Goal: Communication & Community: Answer question/provide support

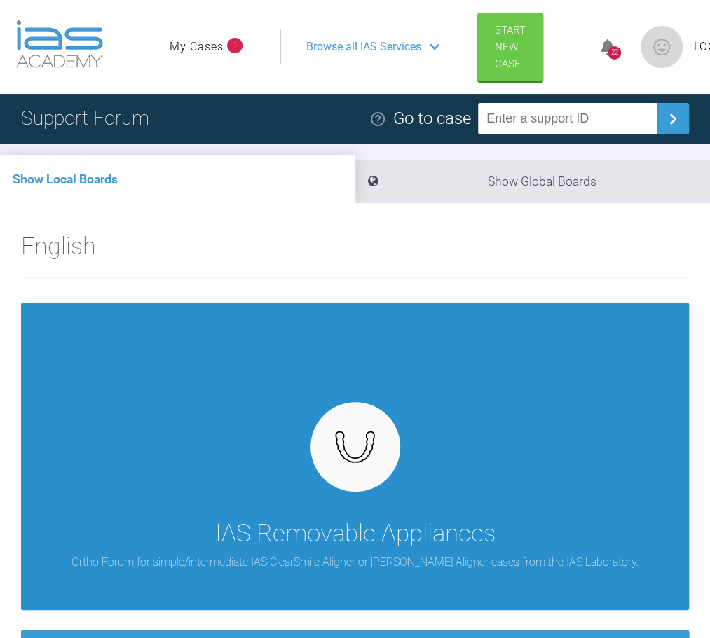
click at [370, 466] on img at bounding box center [355, 447] width 54 height 41
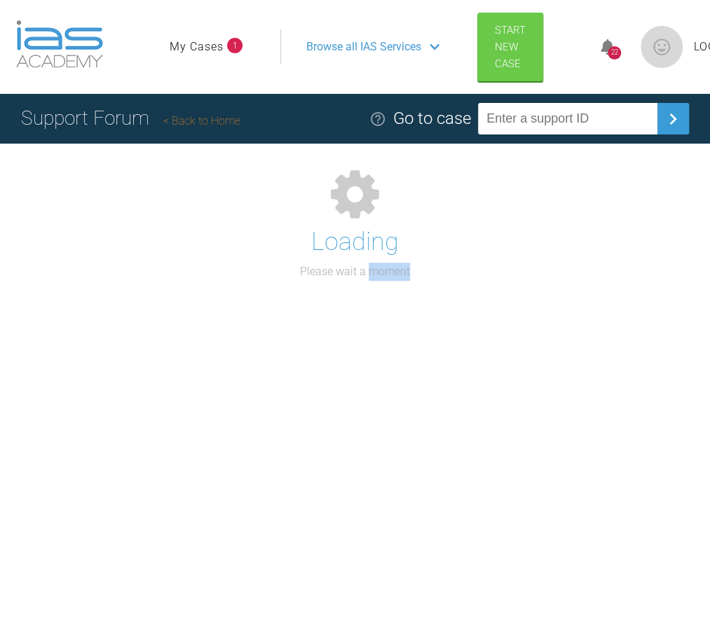
click at [370, 466] on div "Support Forum Back to Home Go to case Loading Please wait a moment" at bounding box center [355, 380] width 710 height 572
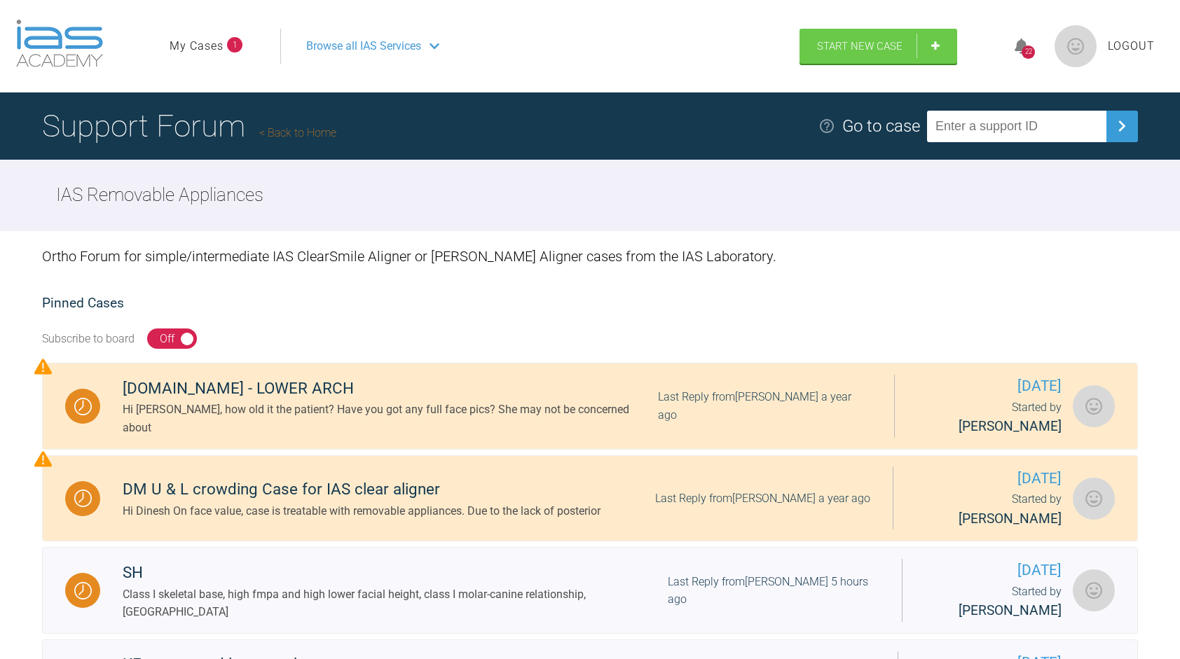
click at [709, 35] on div "22" at bounding box center [1028, 46] width 53 height 33
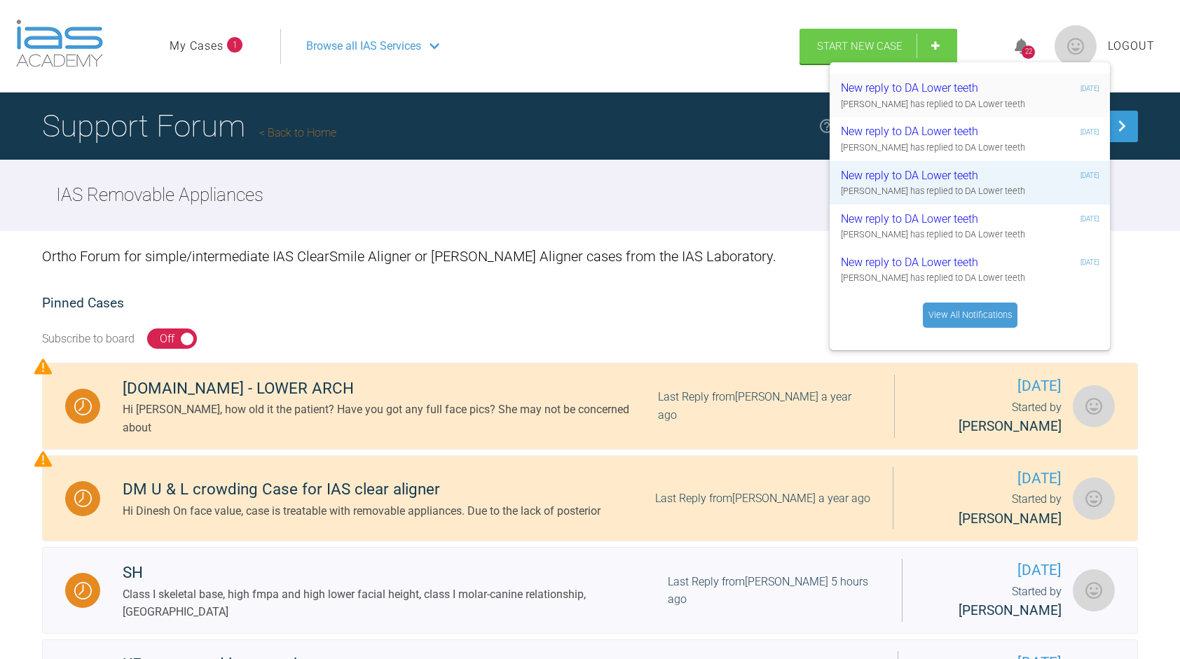
click at [709, 87] on div "New reply to DA Lower teeth" at bounding box center [925, 88] width 168 height 18
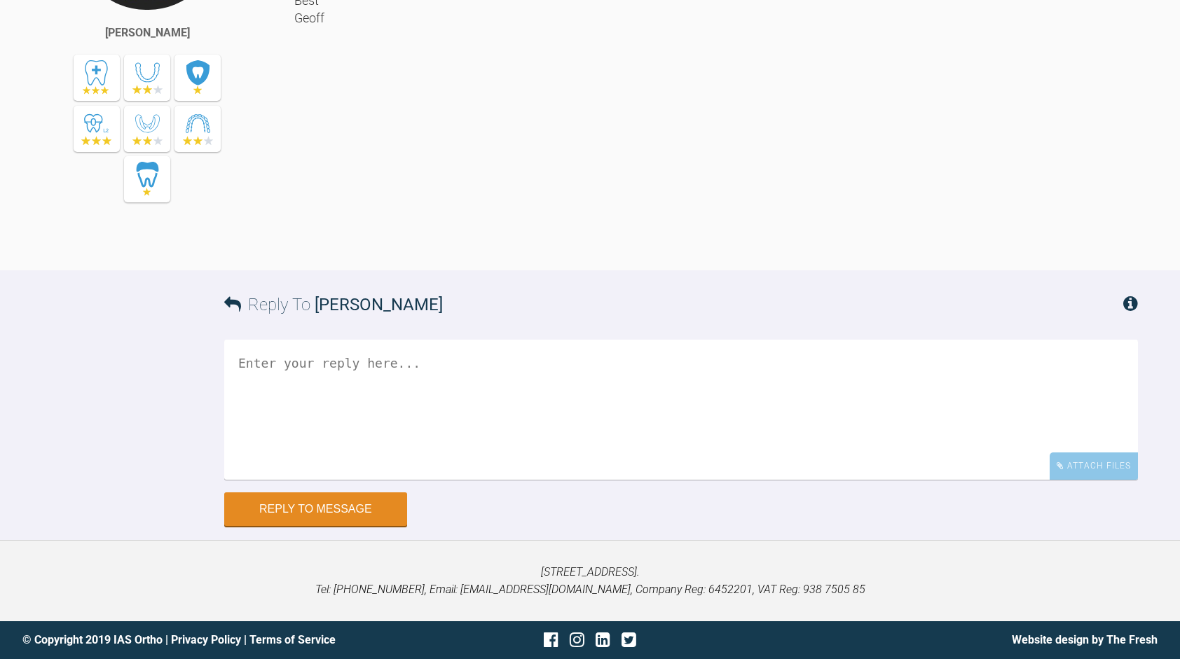
scroll to position [8595, 0]
click at [1070, 472] on div "Attach Files" at bounding box center [1094, 466] width 88 height 27
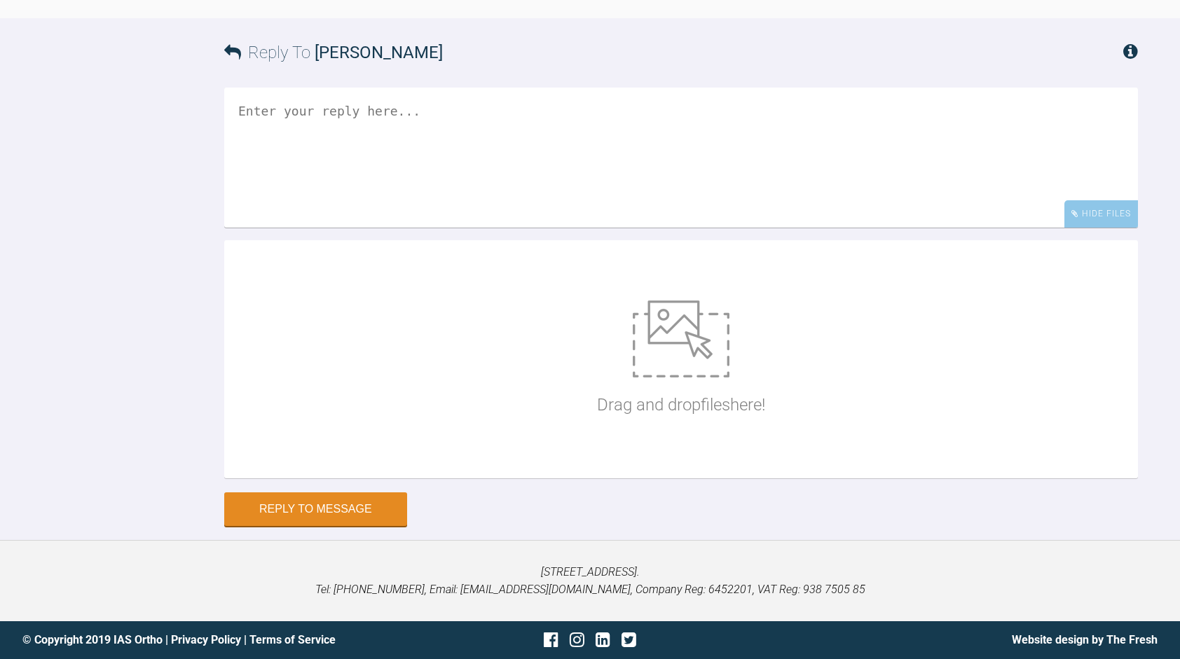
click at [652, 378] on img at bounding box center [681, 339] width 97 height 77
type input "C:\fakepath\DSCN3772.JPG"
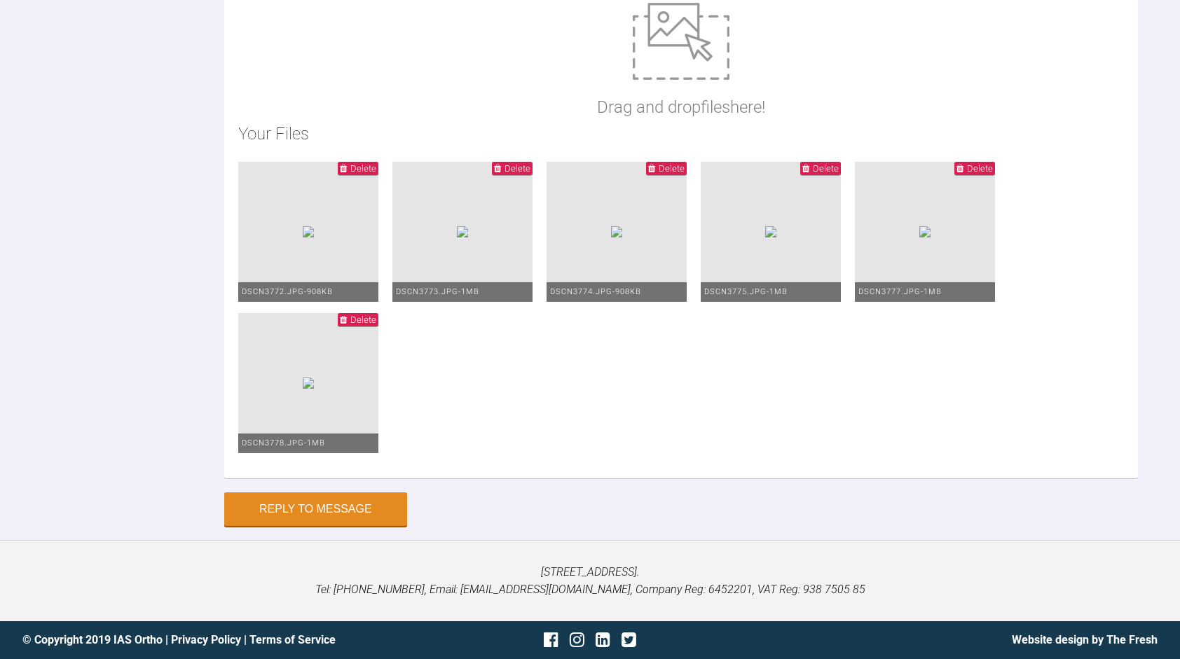
scroll to position [8426, 0]
type textarea "Hi Geoff, I saw this lady a week ago. I have done the upper scanner for a new s…"
click at [350, 502] on button "Reply to Message" at bounding box center [315, 511] width 183 height 34
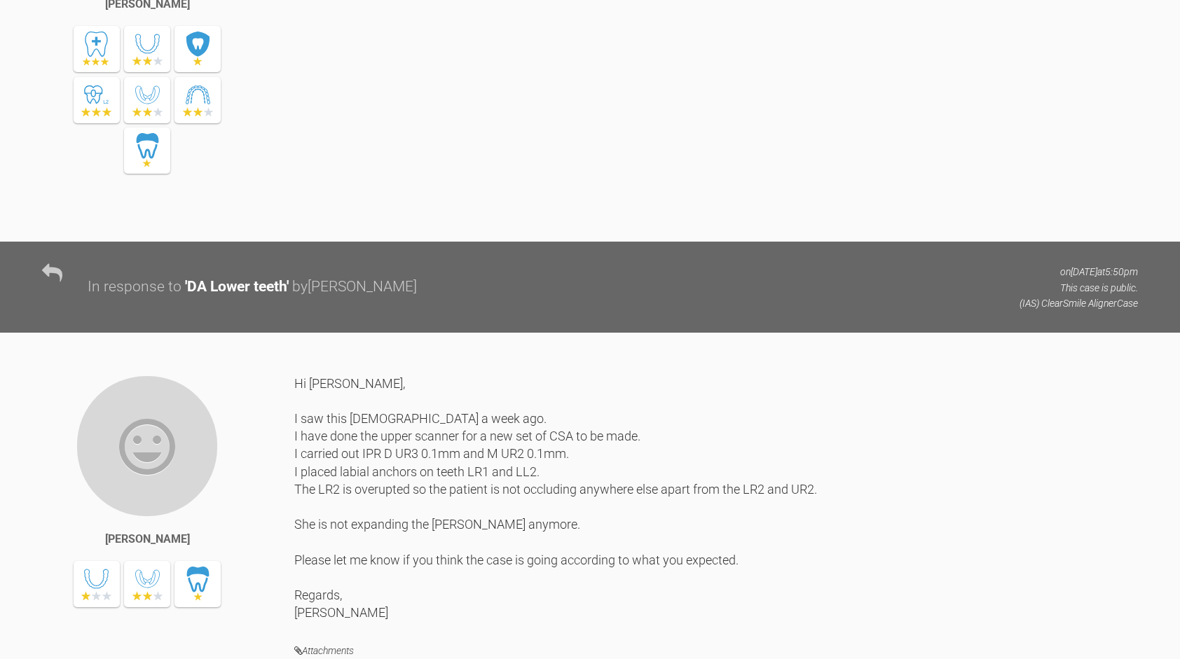
scroll to position [7514, 0]
